Goal: Transaction & Acquisition: Purchase product/service

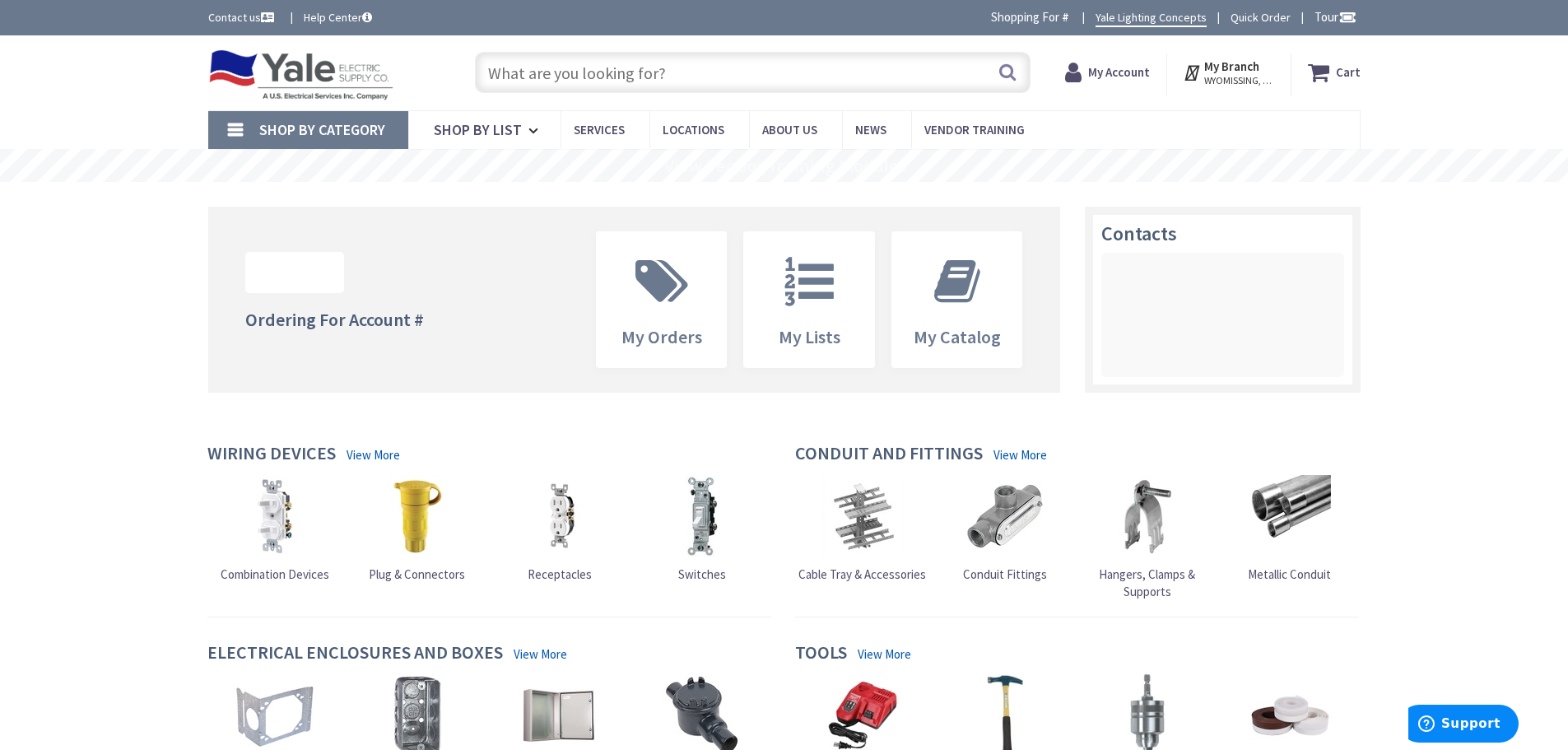
click at [586, 78] on input "text" at bounding box center [753, 73] width 555 height 41
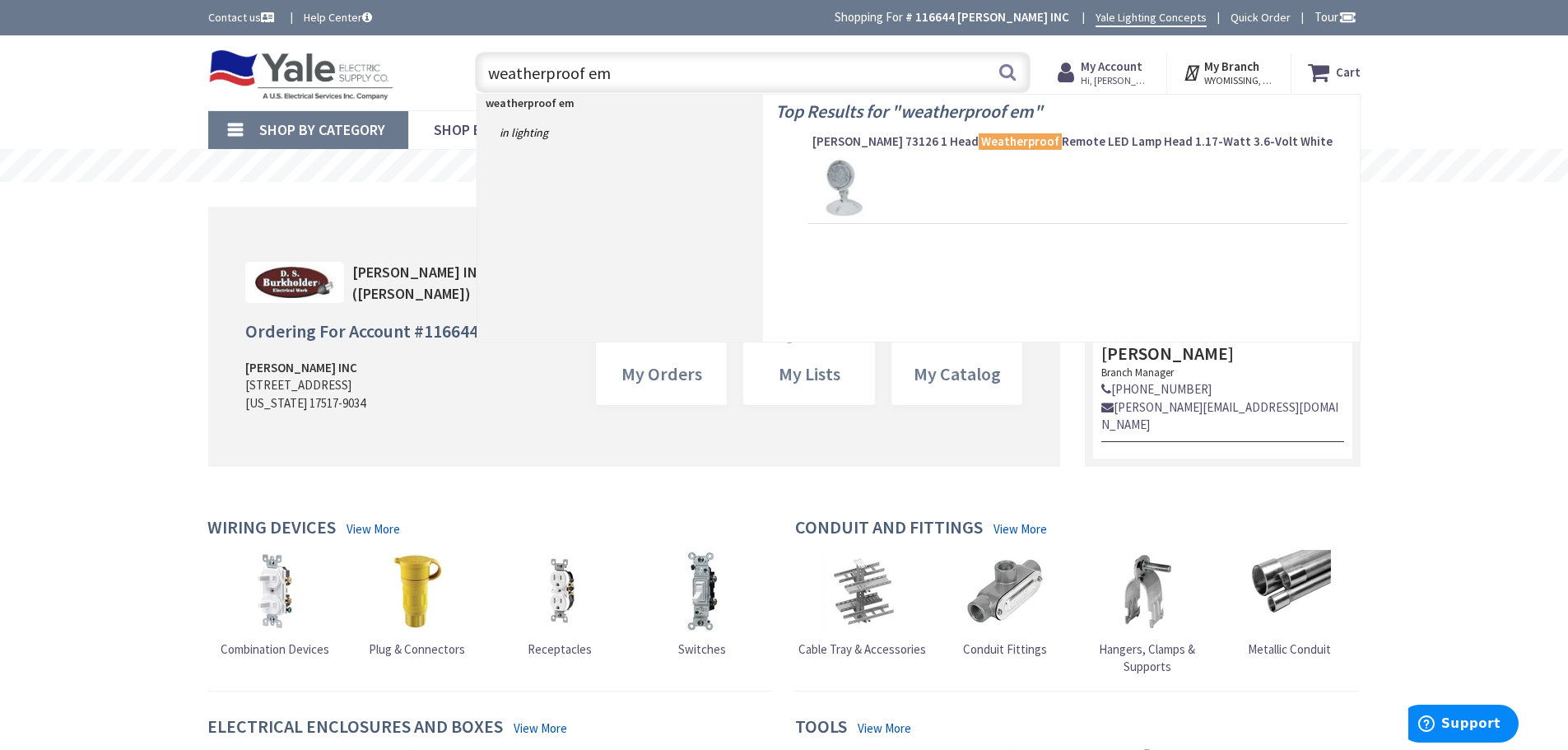
type input "weatherproof emt"
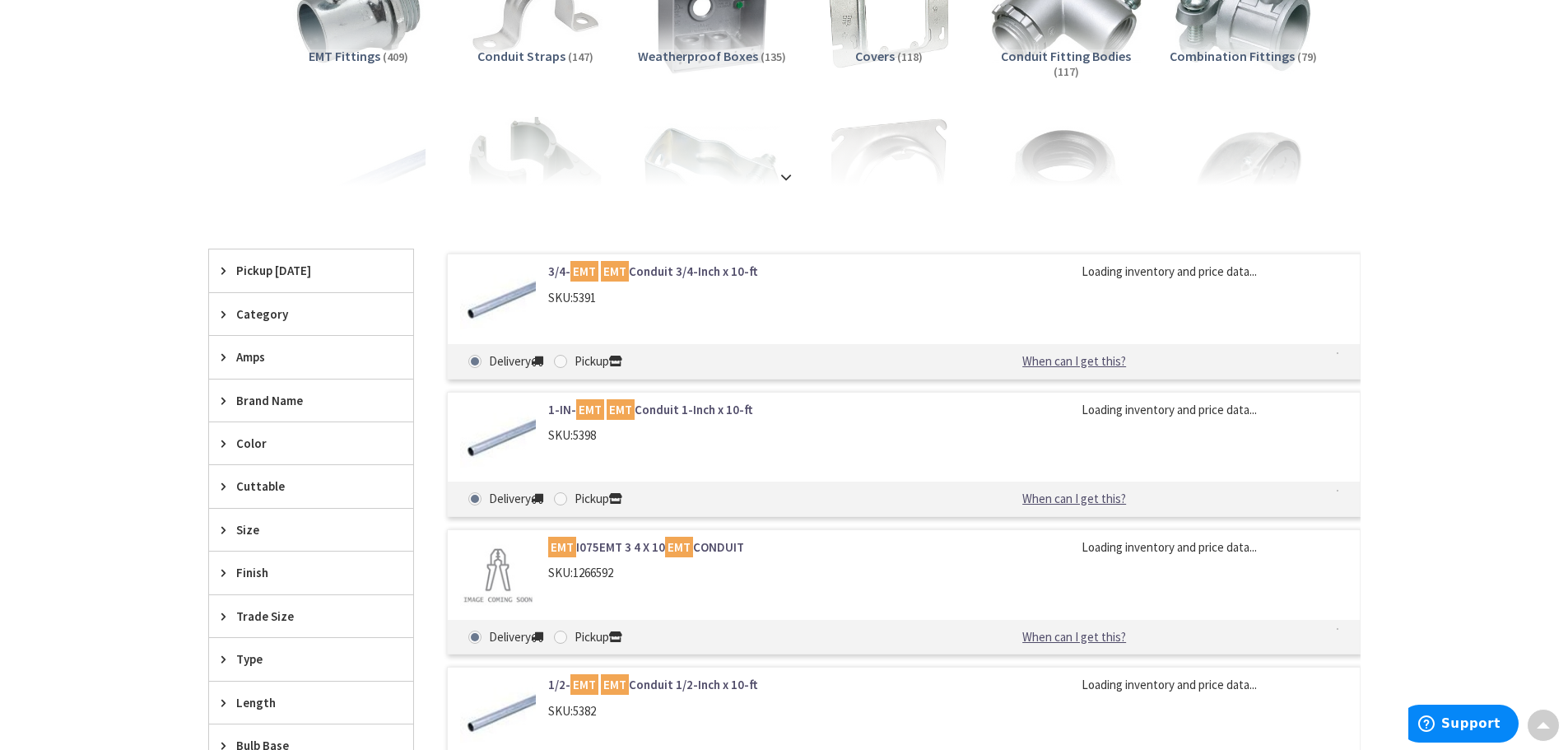
scroll to position [329, 0]
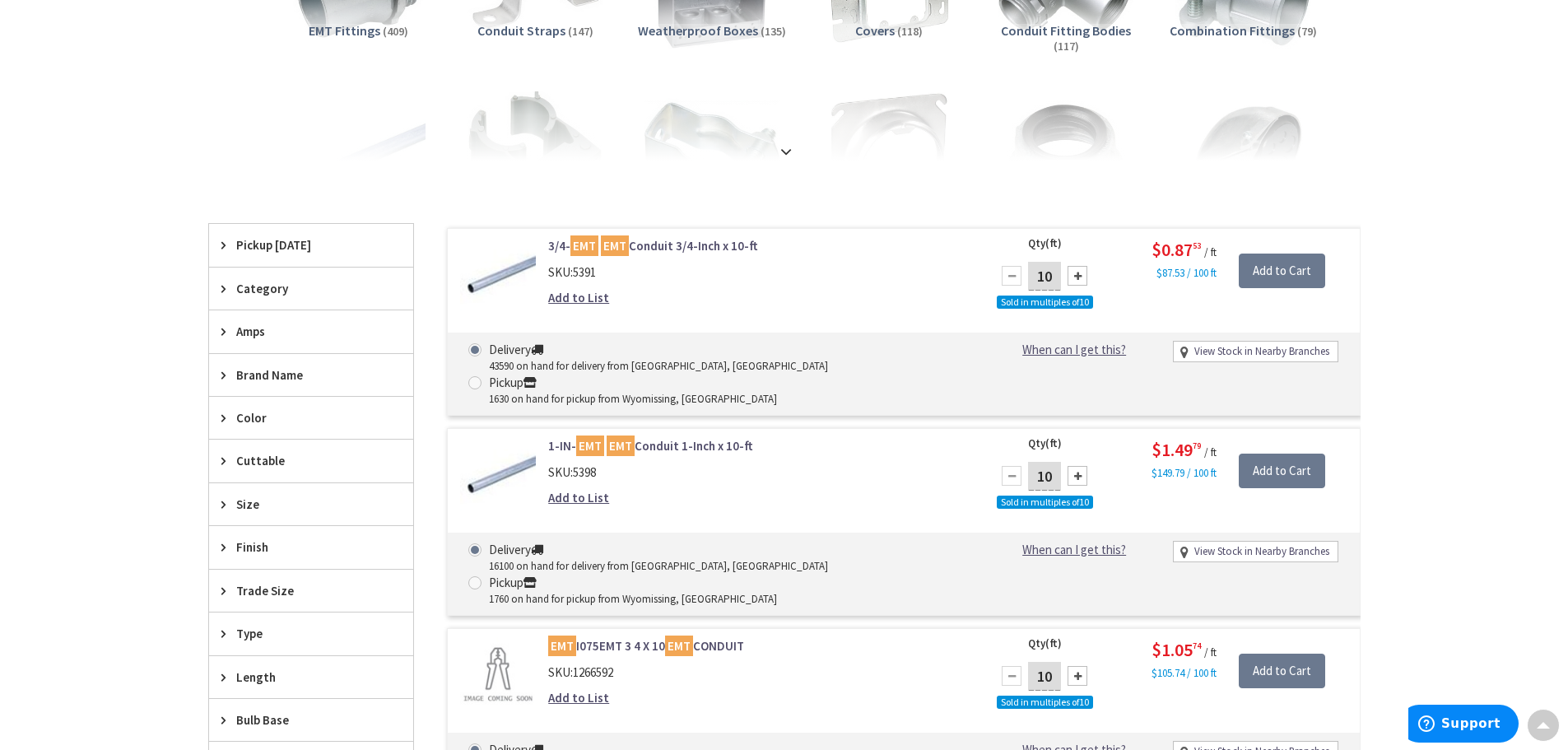
click at [701, 249] on link "3/4- EMT EMT Conduit 3/4-Inch x 10-ft" at bounding box center [758, 245] width 419 height 18
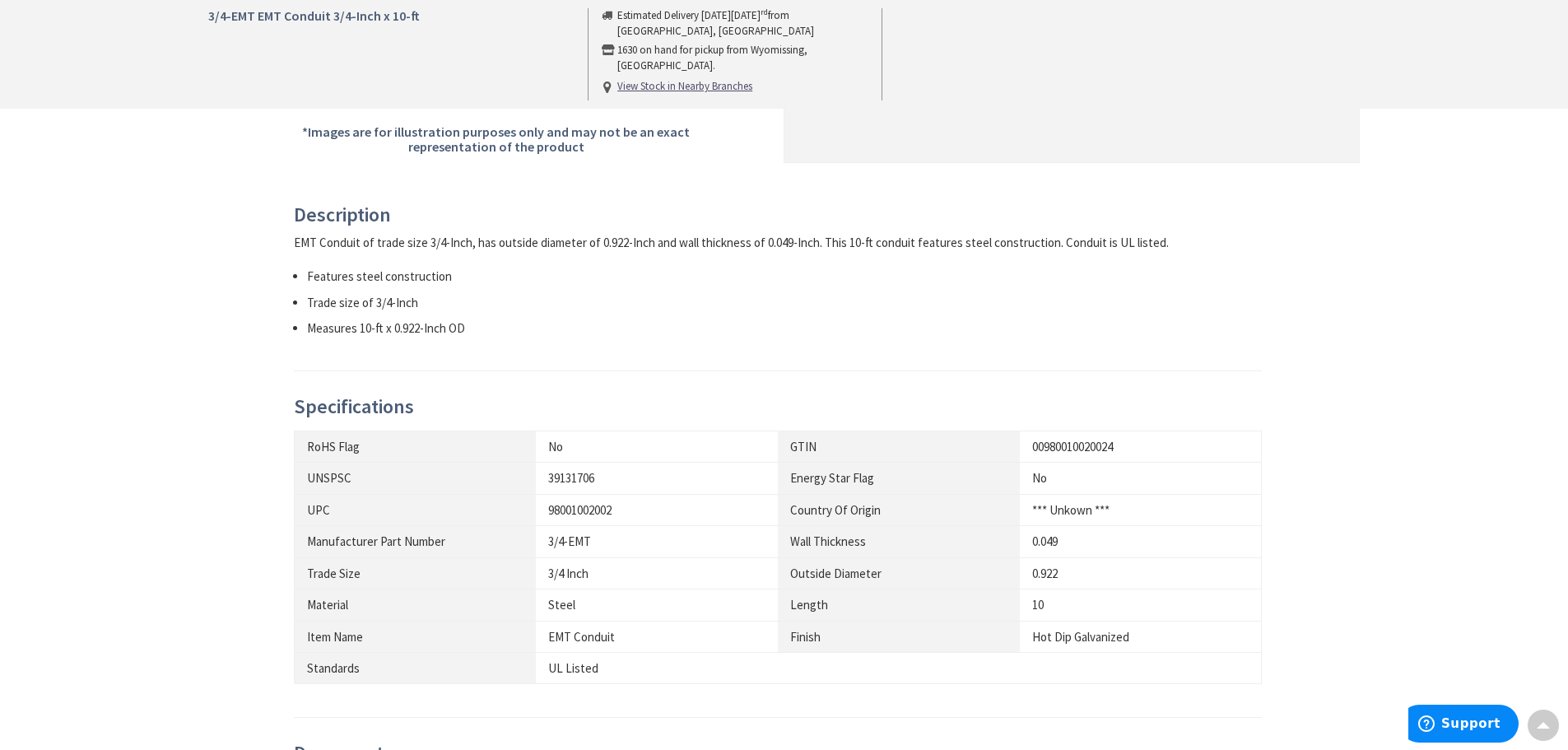
scroll to position [577, 0]
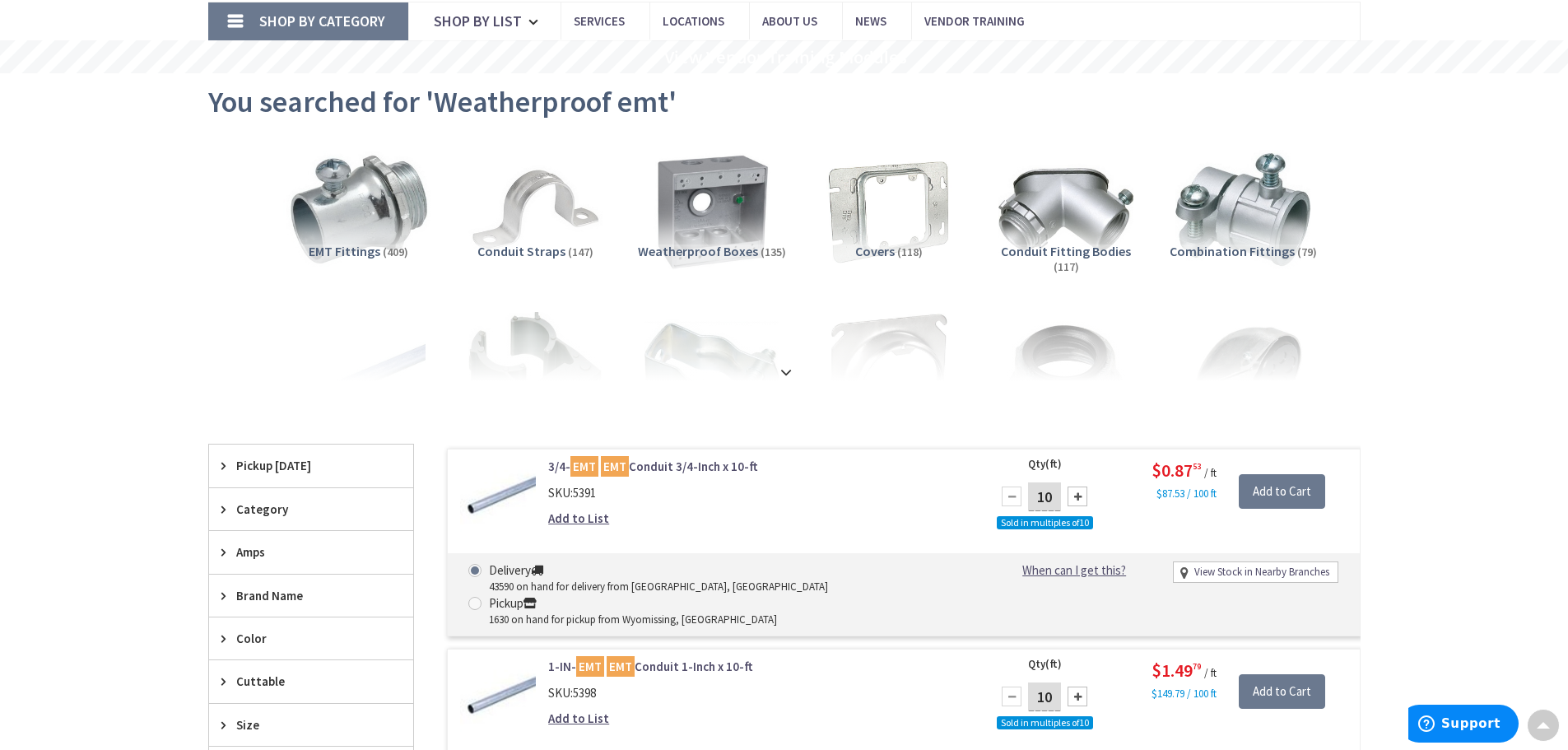
click at [392, 224] on img at bounding box center [358, 210] width 149 height 149
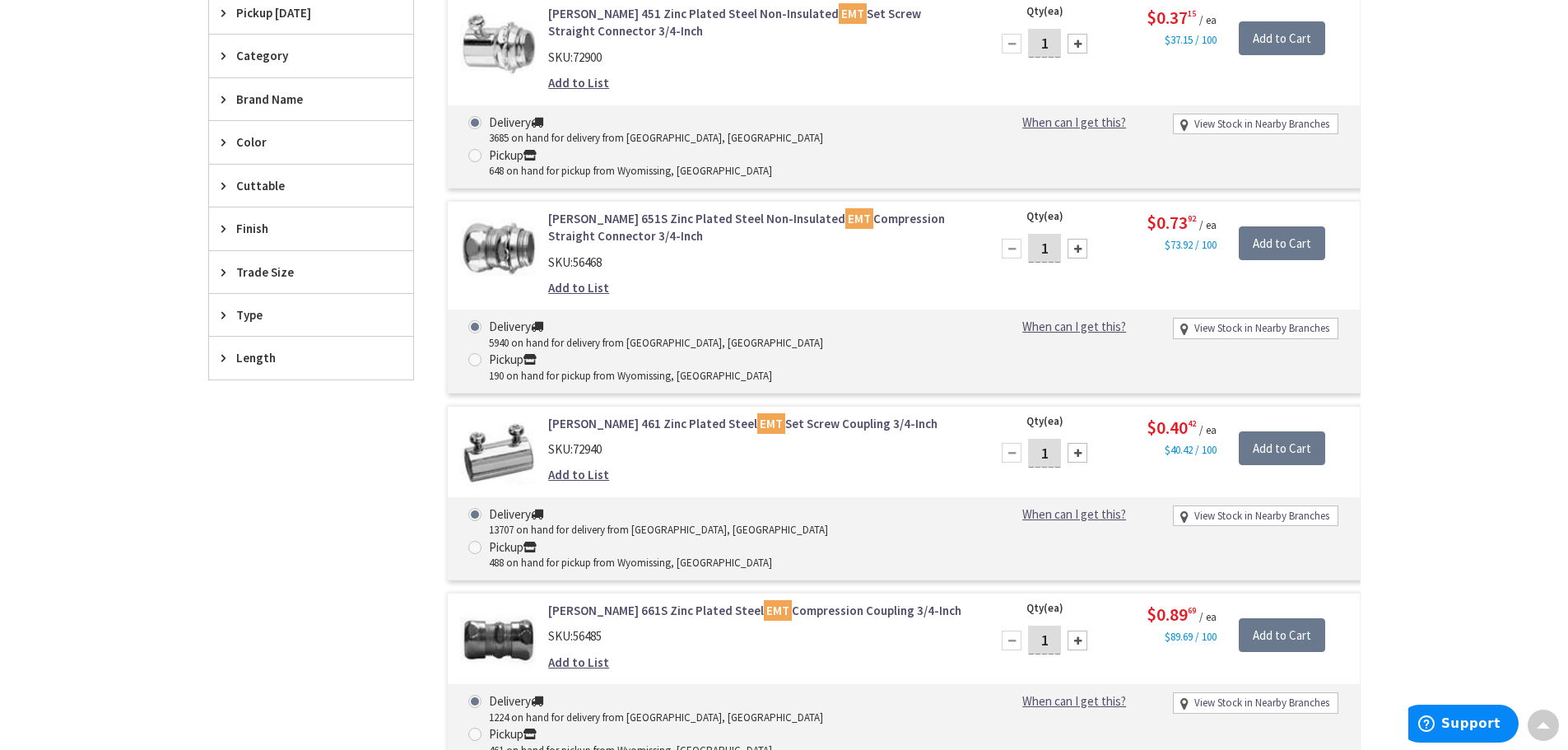
scroll to position [494, 0]
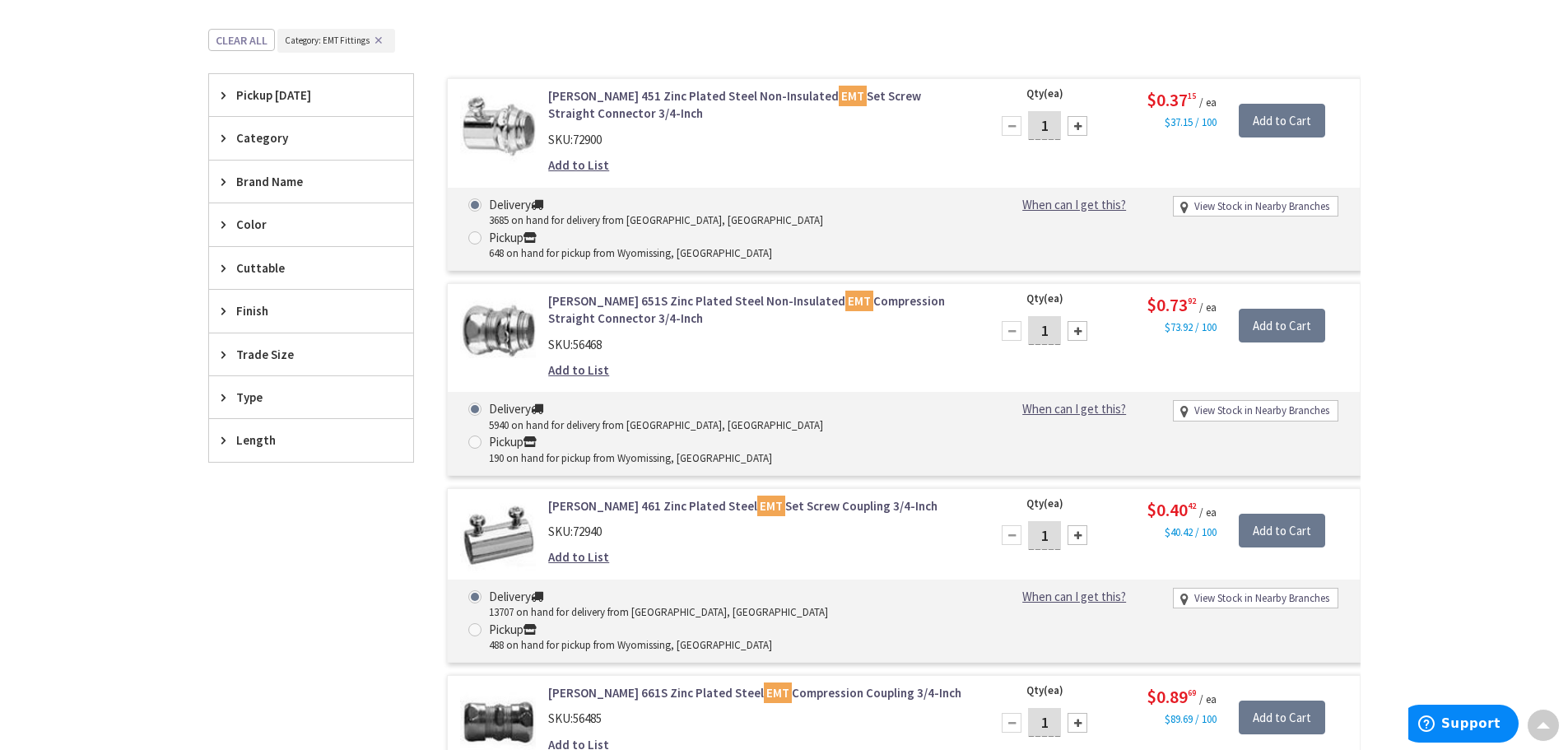
click at [328, 352] on span "Trade Size" at bounding box center [304, 354] width 134 height 18
click at [280, 551] on button "Show more" at bounding box center [310, 555] width 204 height 28
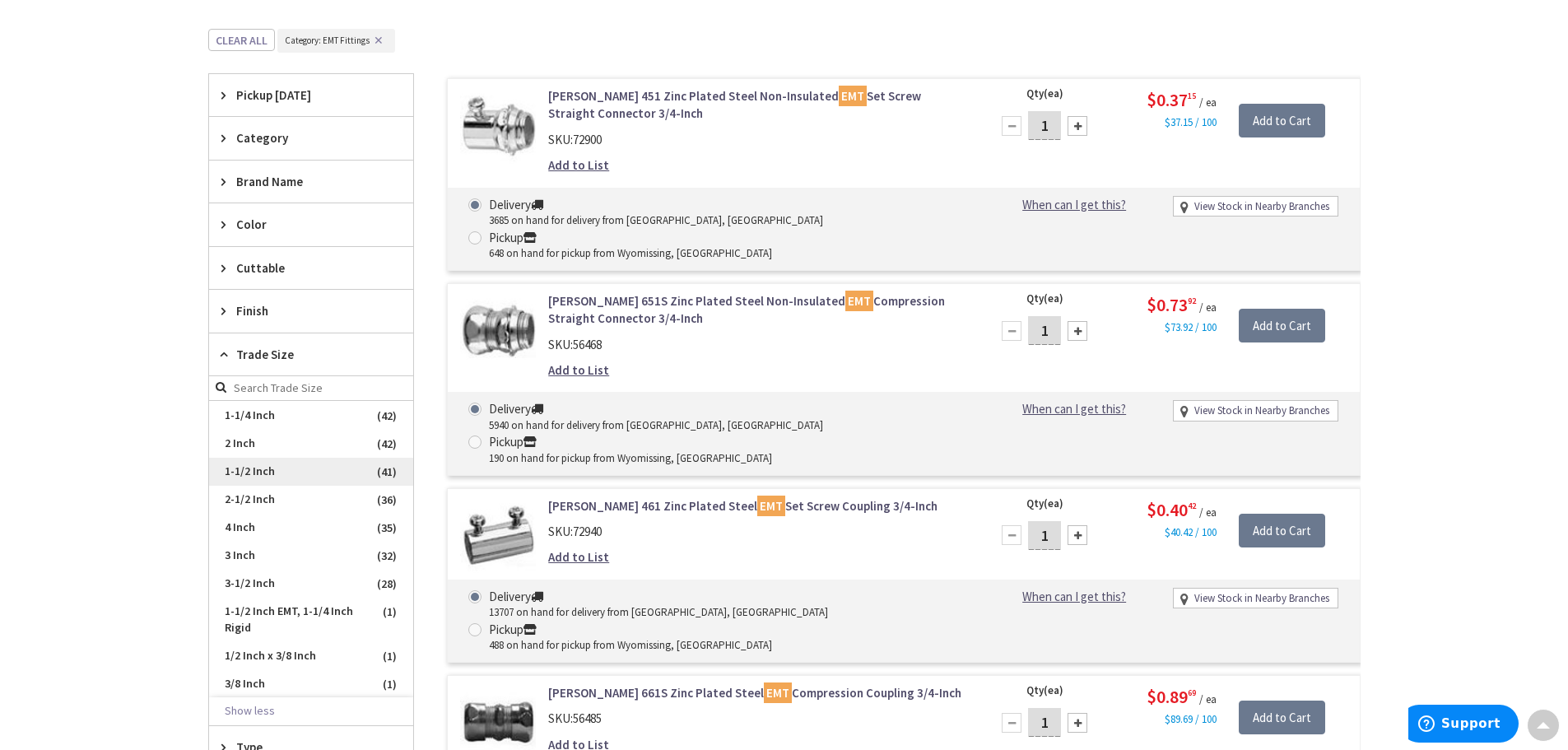
scroll to position [84, 0]
click at [307, 654] on span "1/2 Inch x 3/8 Inch" at bounding box center [310, 655] width 204 height 28
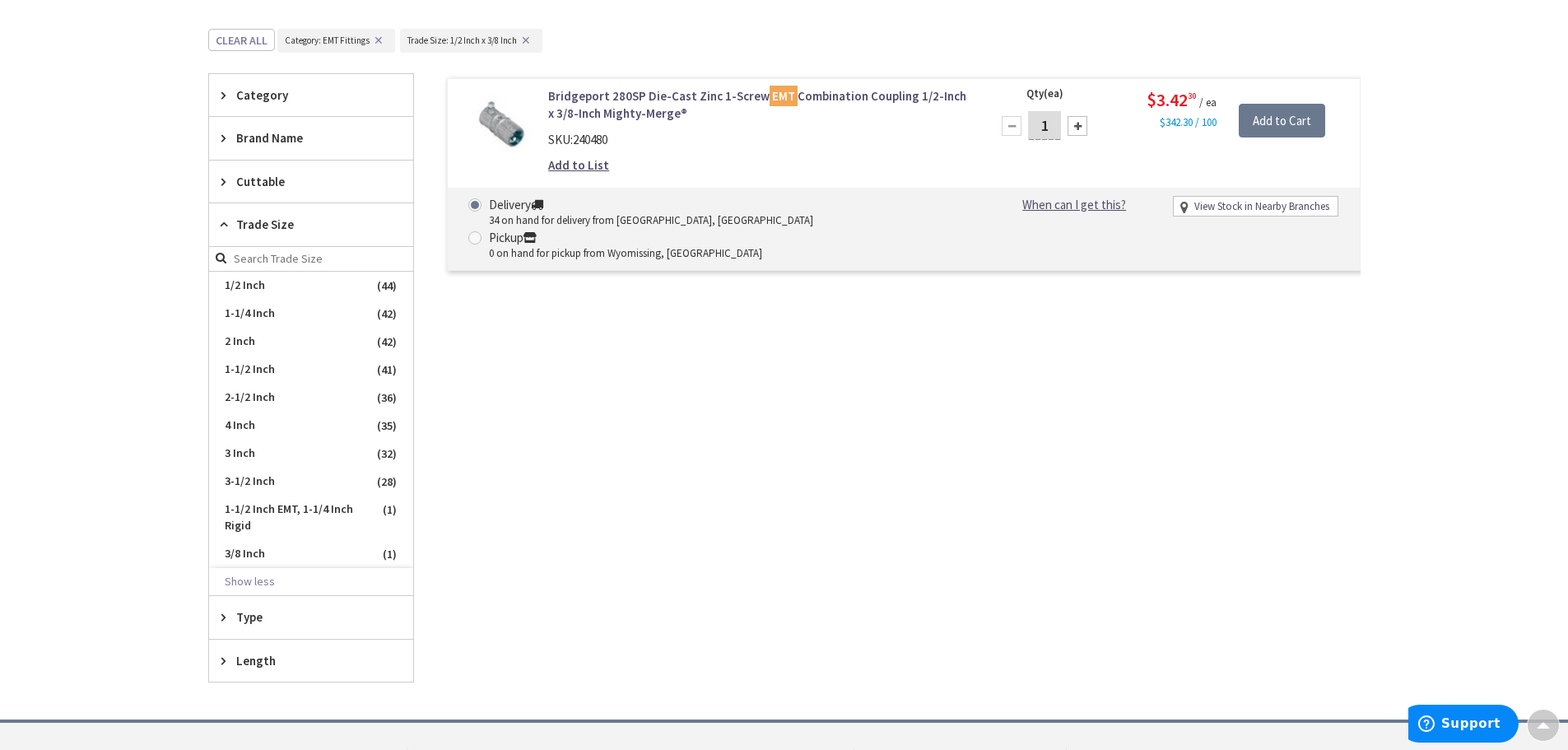
scroll to position [342, 0]
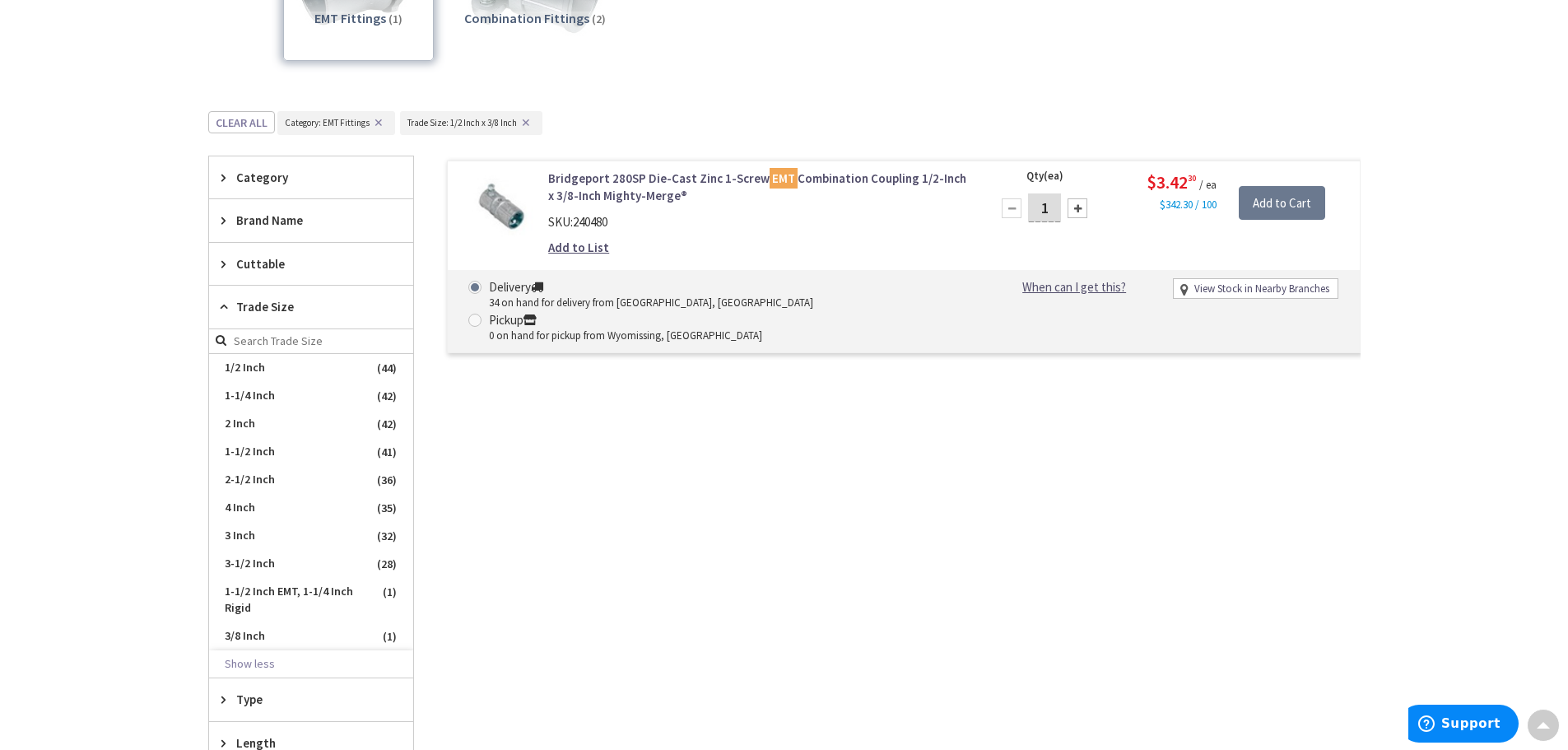
click at [528, 128] on button "✕" at bounding box center [525, 122] width 18 height 11
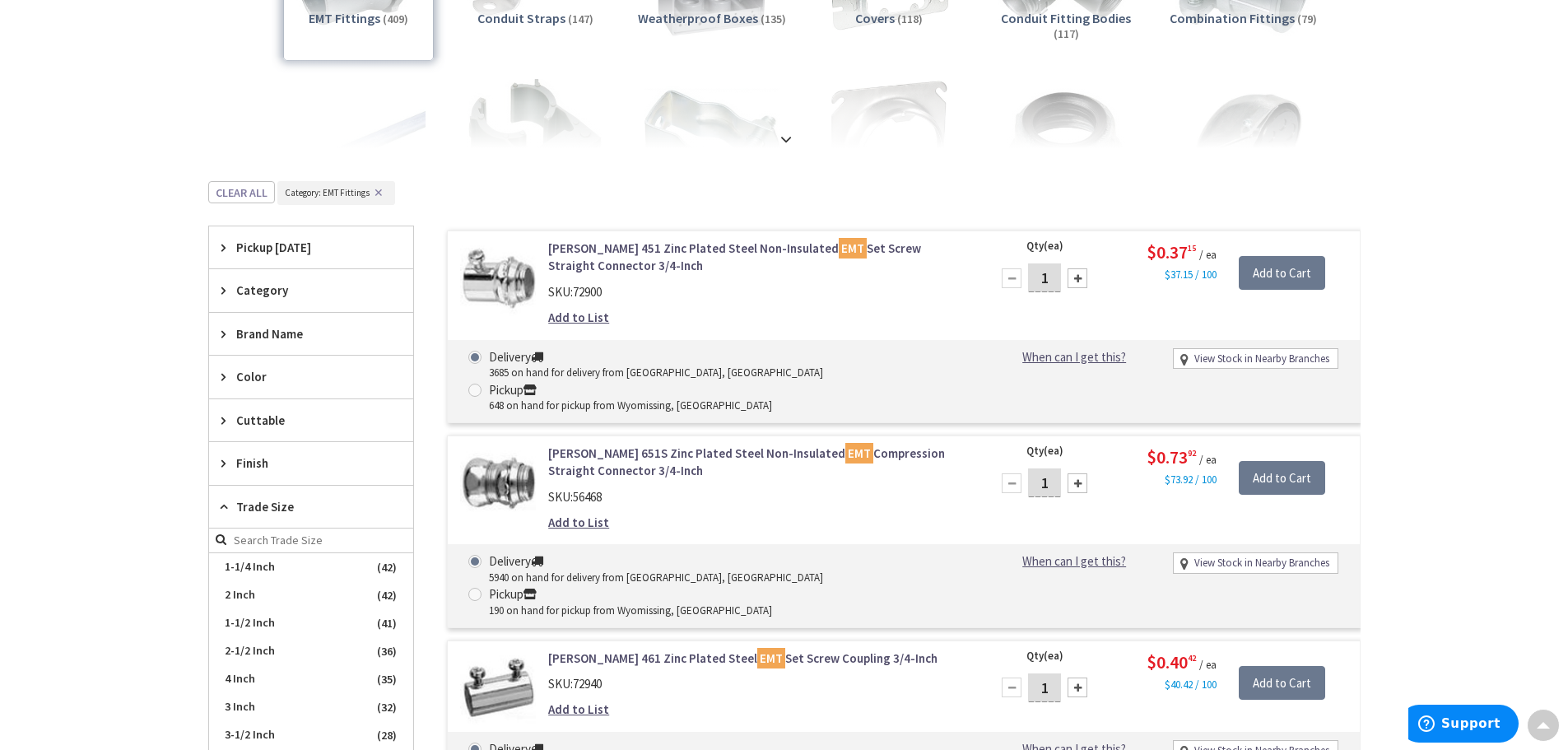
scroll to position [424, 0]
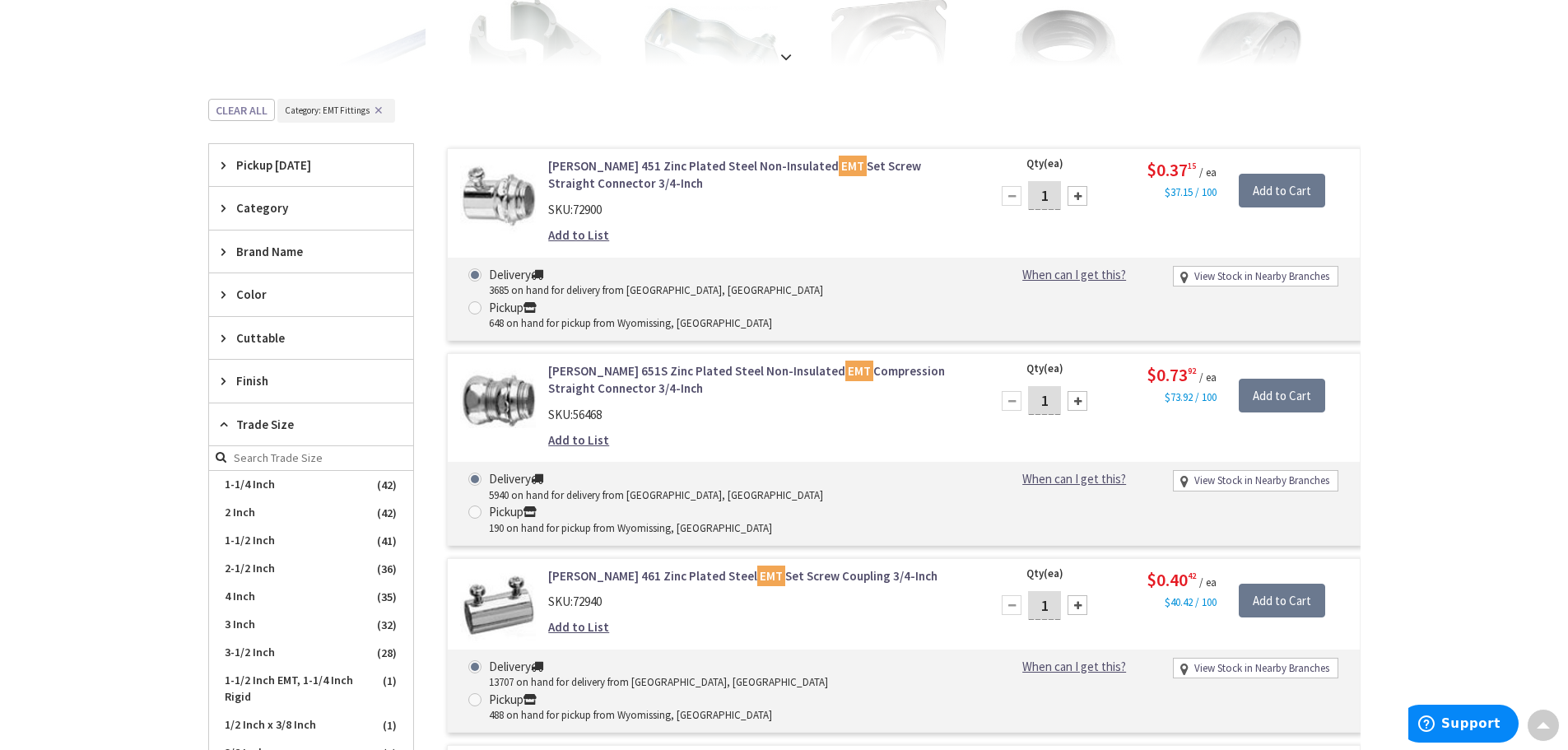
click at [320, 427] on span "Trade Size" at bounding box center [304, 424] width 134 height 18
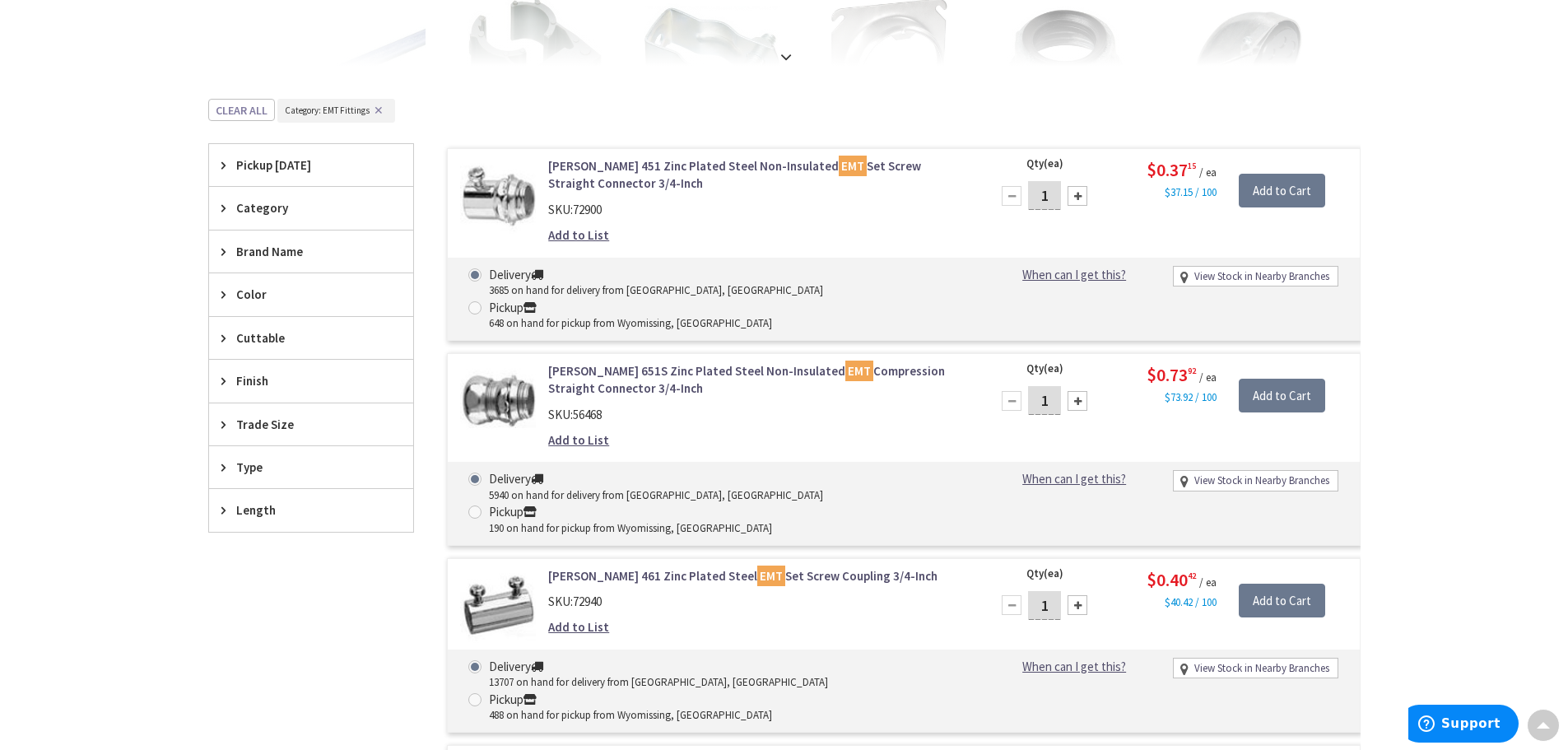
click at [301, 292] on span "Color" at bounding box center [304, 294] width 134 height 18
click at [298, 292] on span "Color" at bounding box center [304, 294] width 134 height 18
click at [278, 476] on span "Type" at bounding box center [304, 467] width 134 height 18
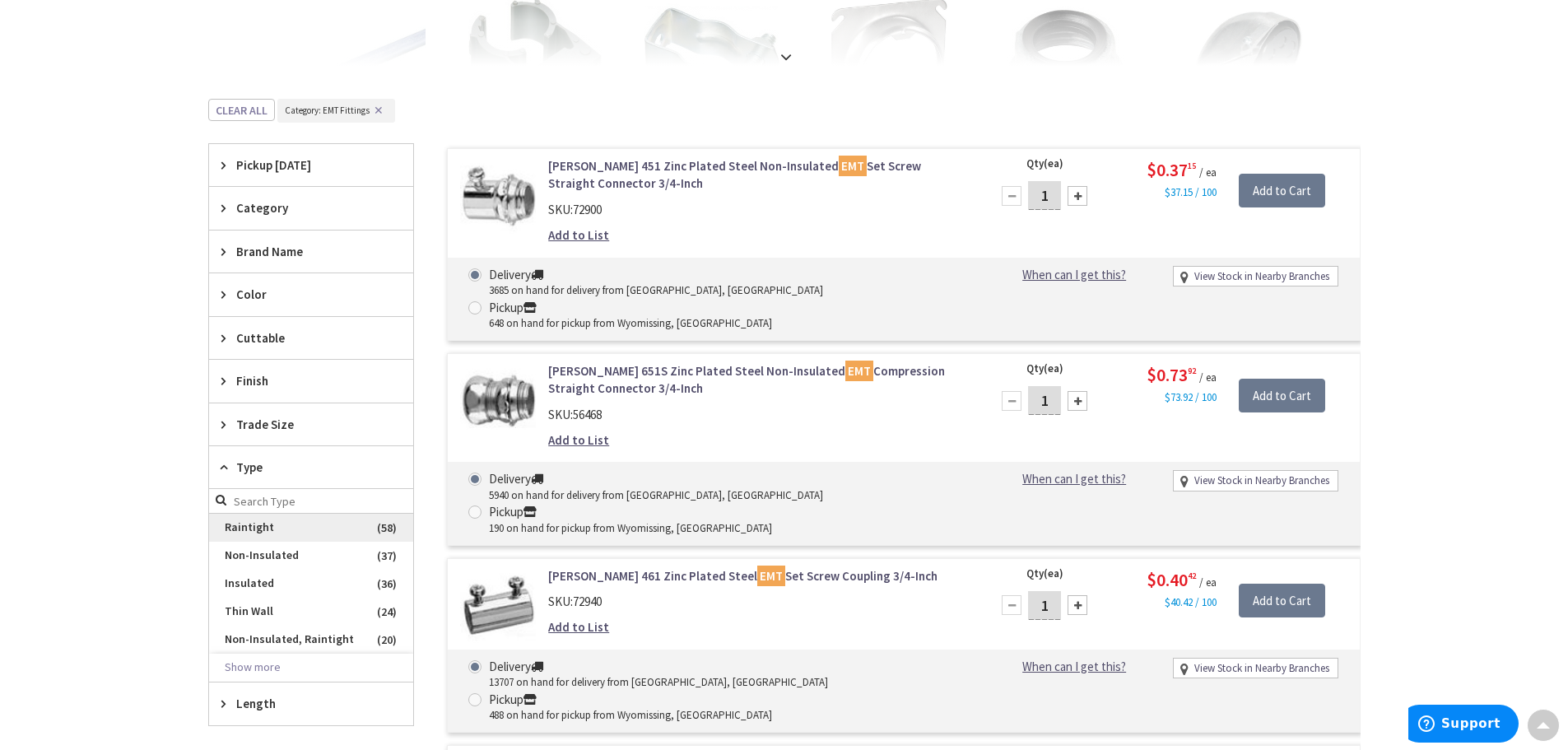
click at [250, 530] on span "Raintight" at bounding box center [310, 527] width 204 height 28
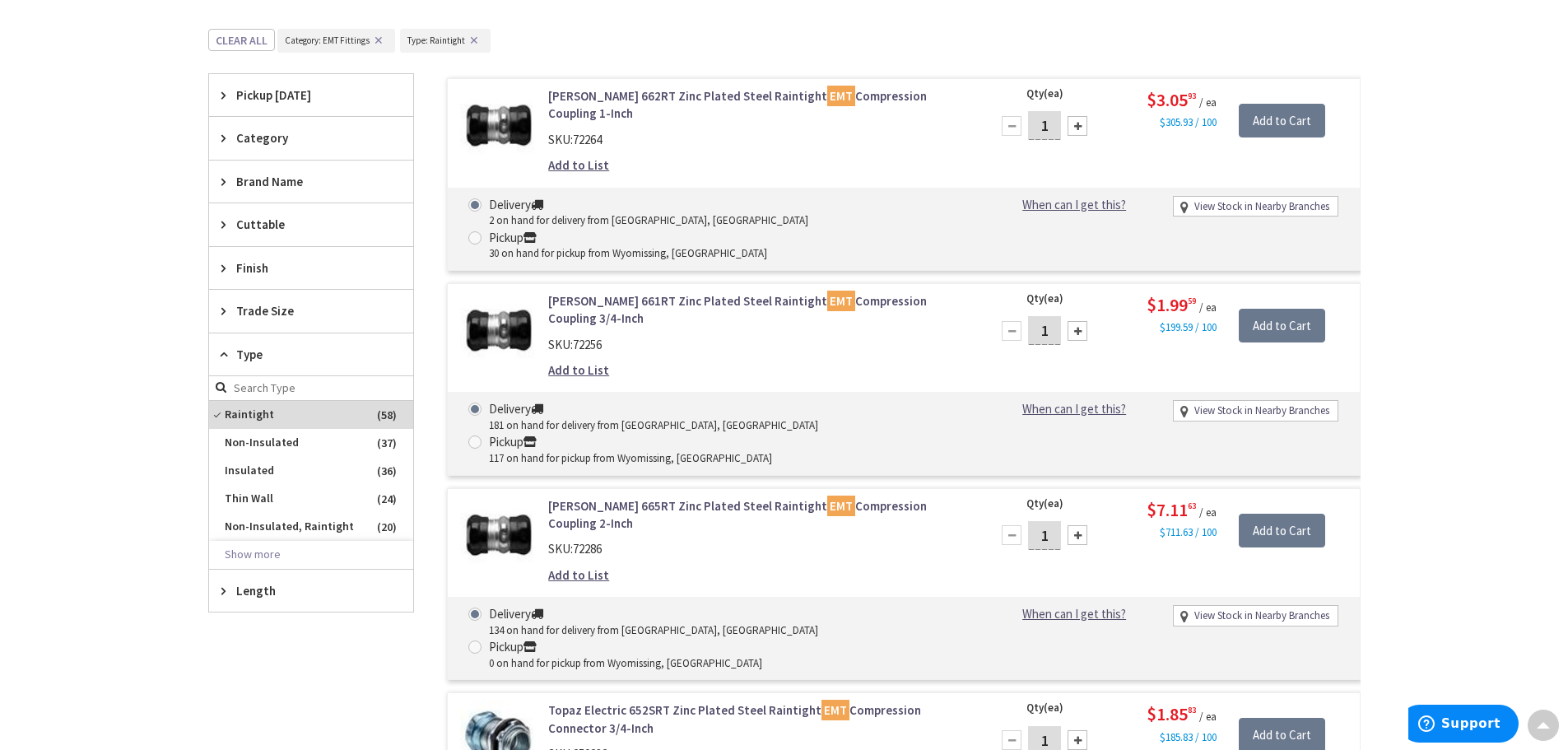
click at [326, 349] on span "Type" at bounding box center [304, 354] width 134 height 18
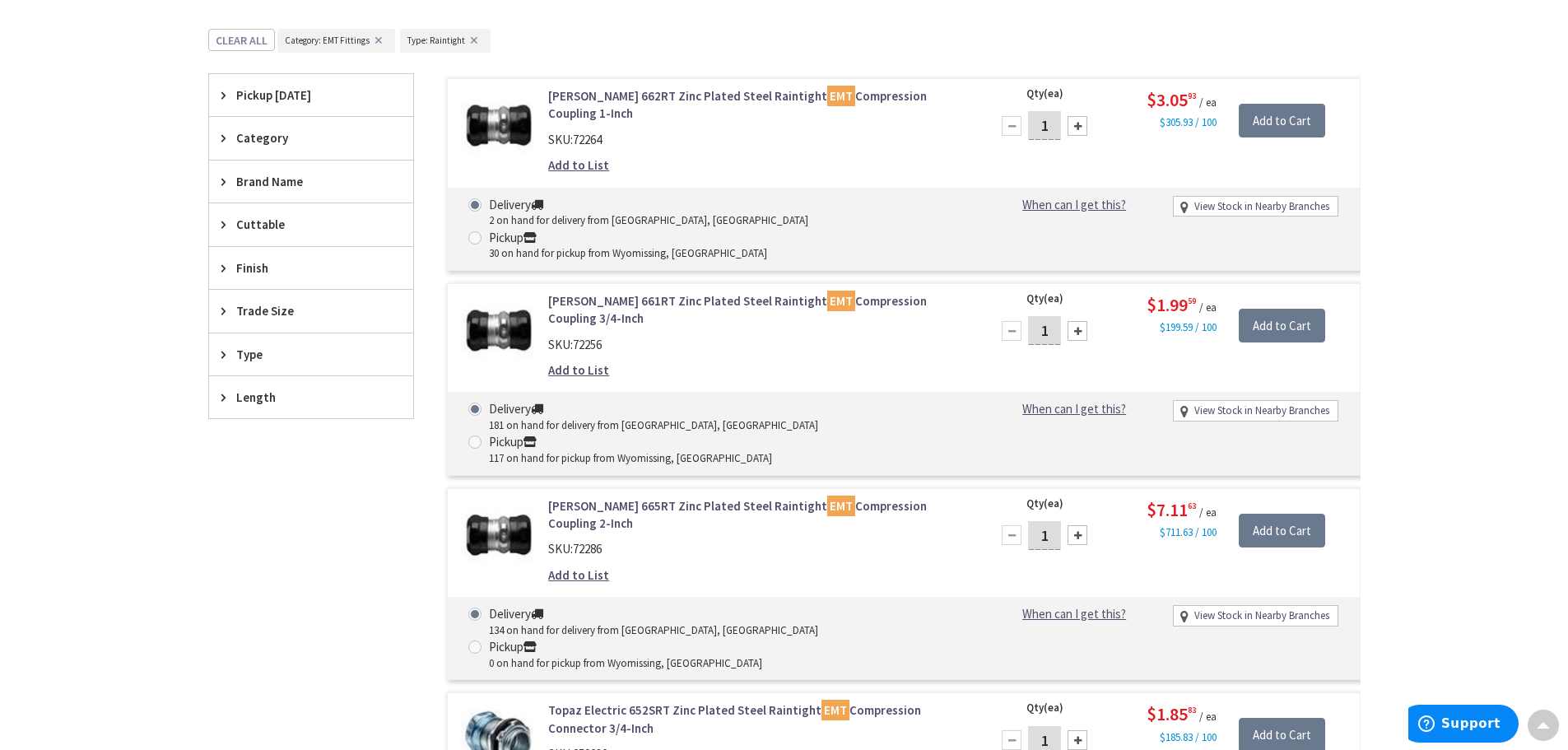
click at [293, 305] on span "Trade Size" at bounding box center [304, 310] width 134 height 18
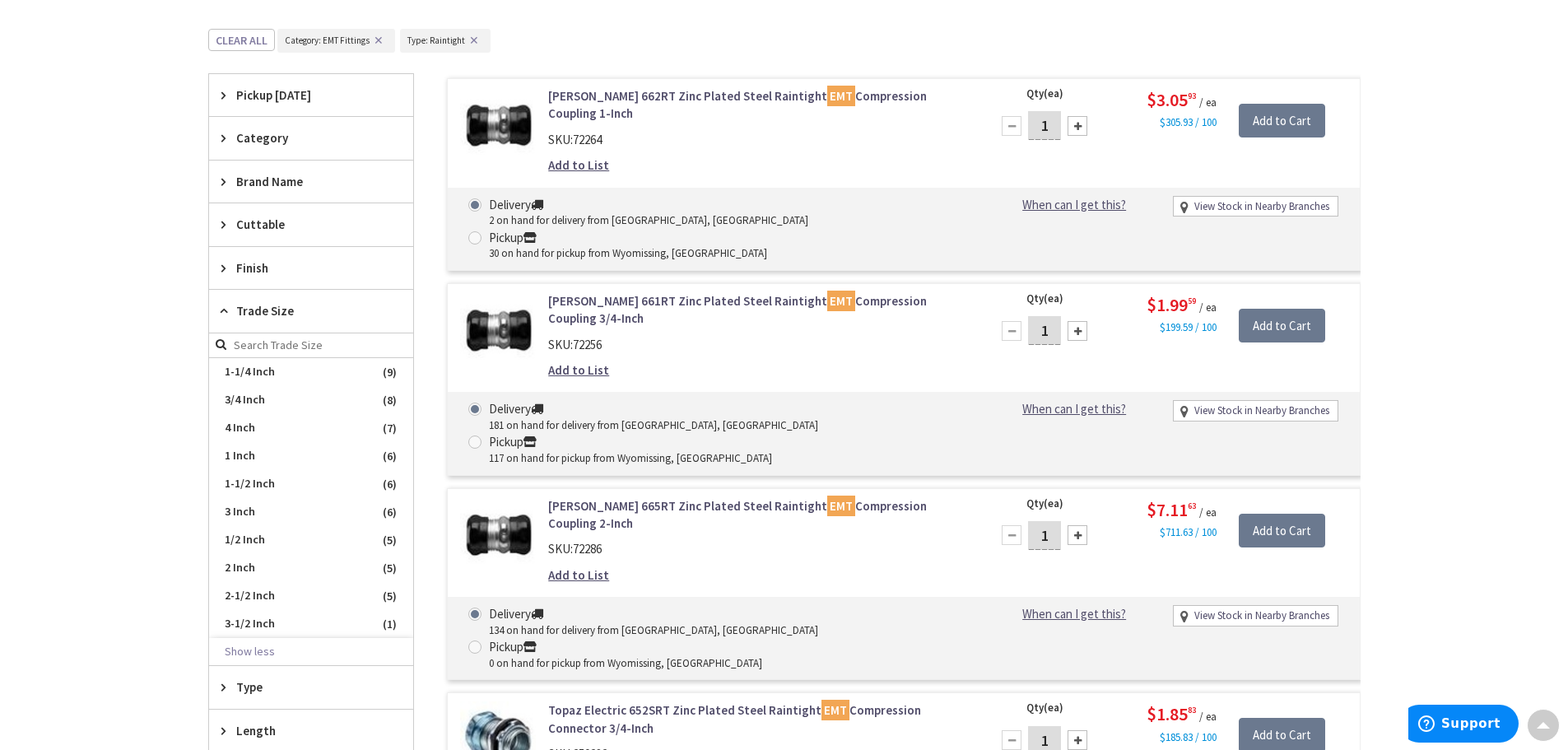
scroll to position [0, 0]
click at [256, 532] on span "1/2 Inch" at bounding box center [310, 540] width 204 height 28
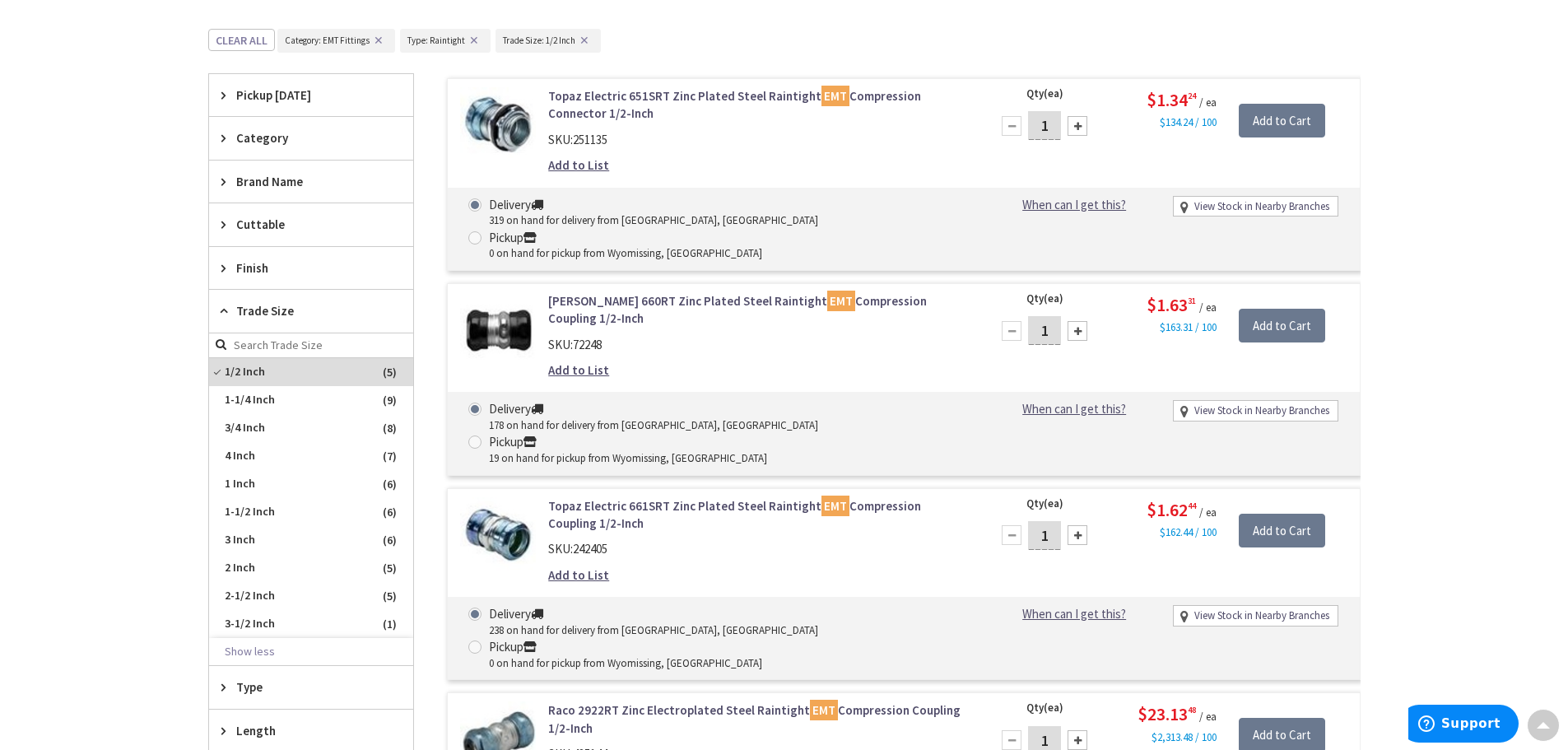
click at [252, 313] on span "Trade Size" at bounding box center [304, 310] width 134 height 18
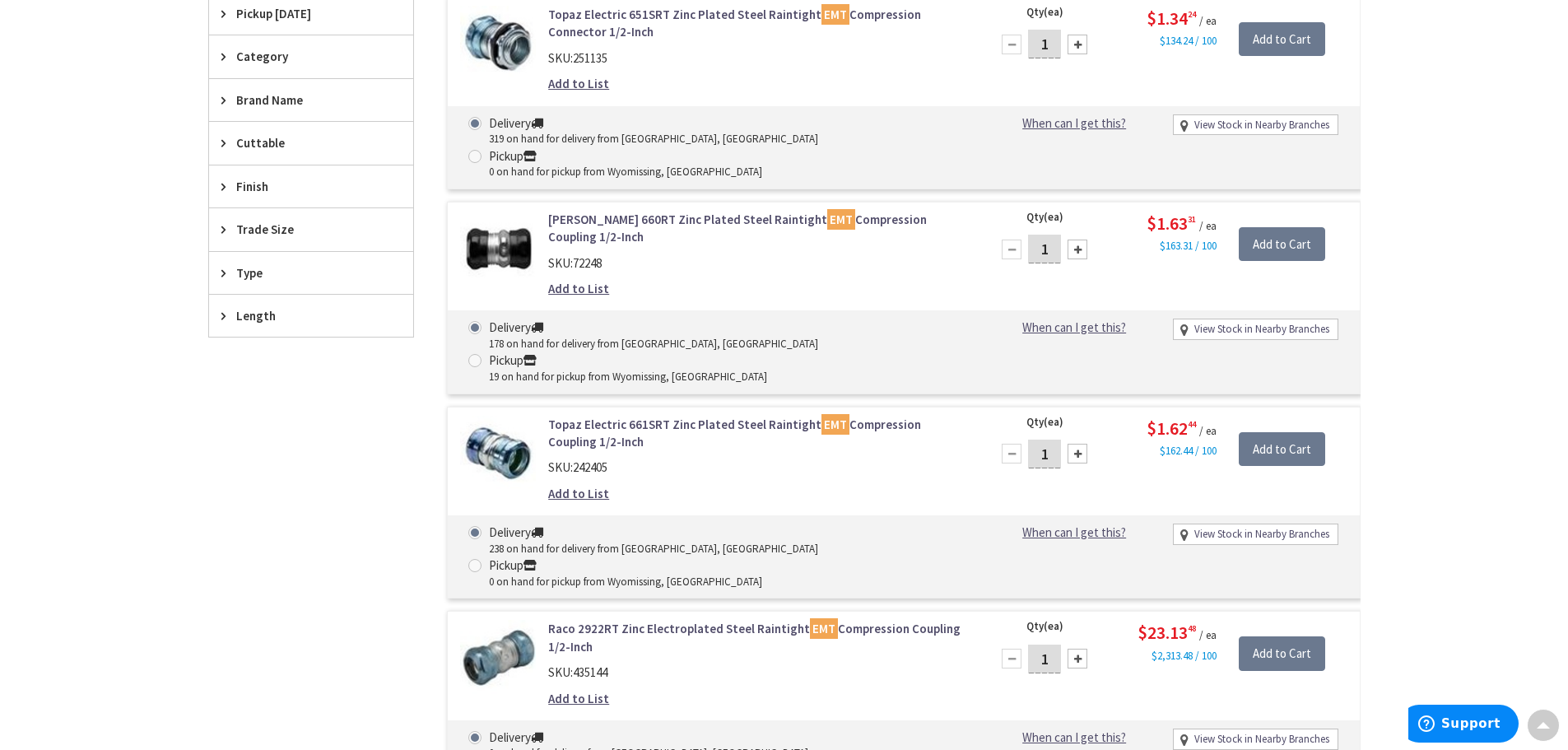
scroll to position [506, 0]
click at [650, 620] on link "Raco 2922RT Zinc Electroplated Steel Raintight EMT Compression Coupling 1/2-Inch" at bounding box center [758, 637] width 419 height 35
